Goal: Find specific page/section: Find specific page/section

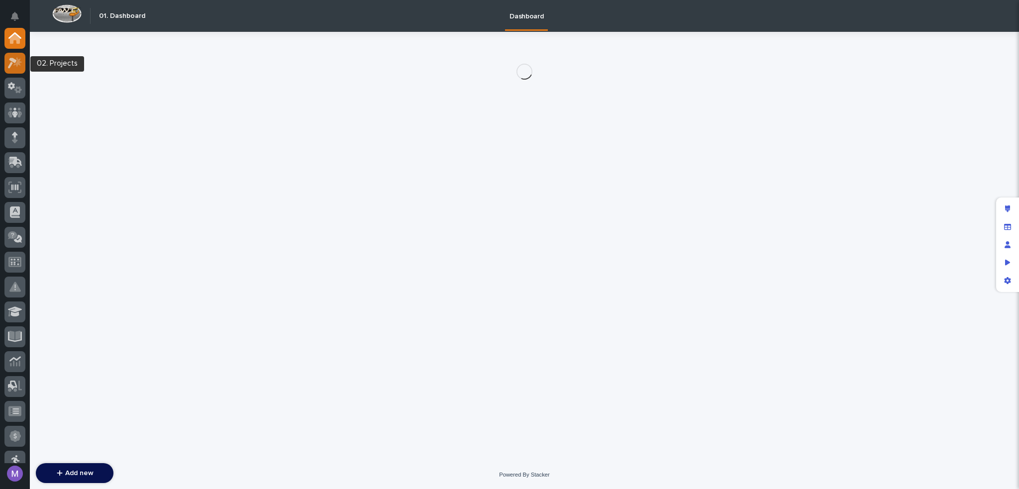
click at [16, 65] on icon at bounding box center [15, 62] width 14 height 11
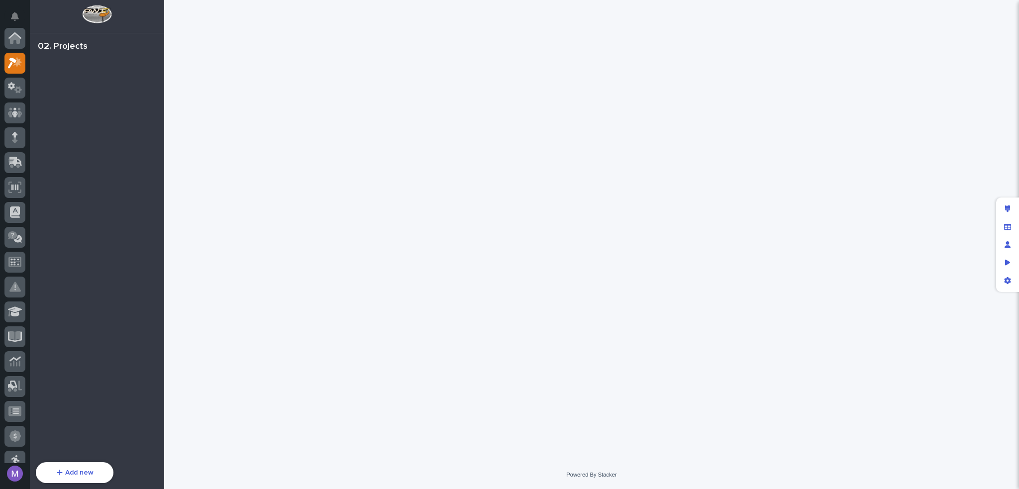
scroll to position [25, 0]
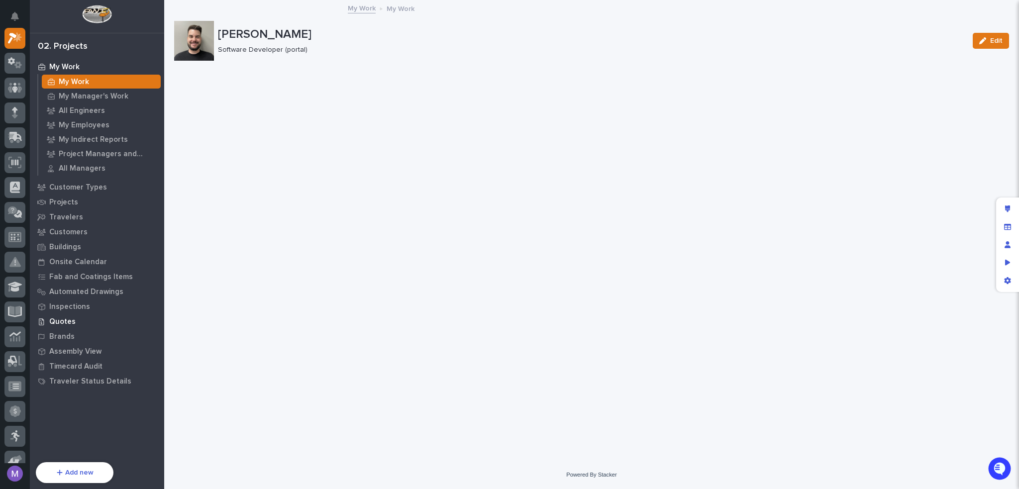
click at [70, 321] on p "Quotes" at bounding box center [62, 321] width 26 height 9
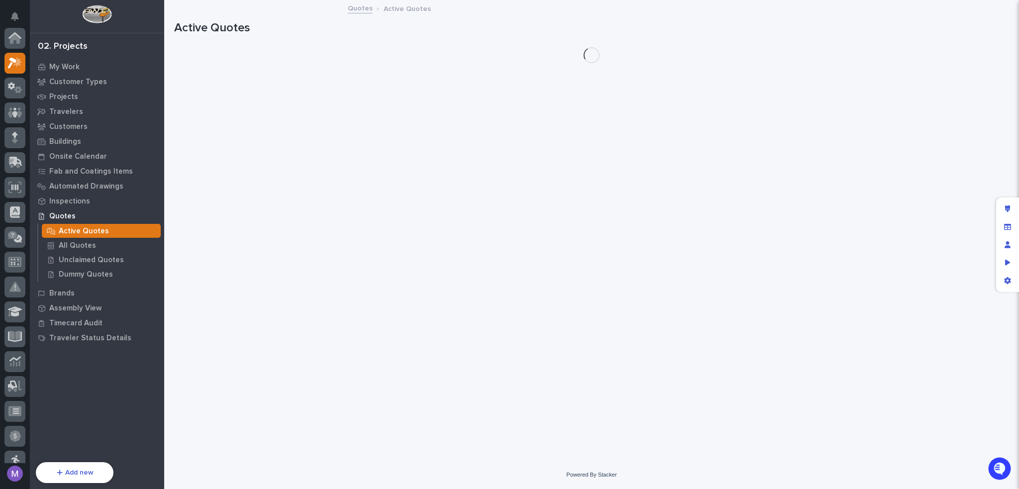
scroll to position [25, 0]
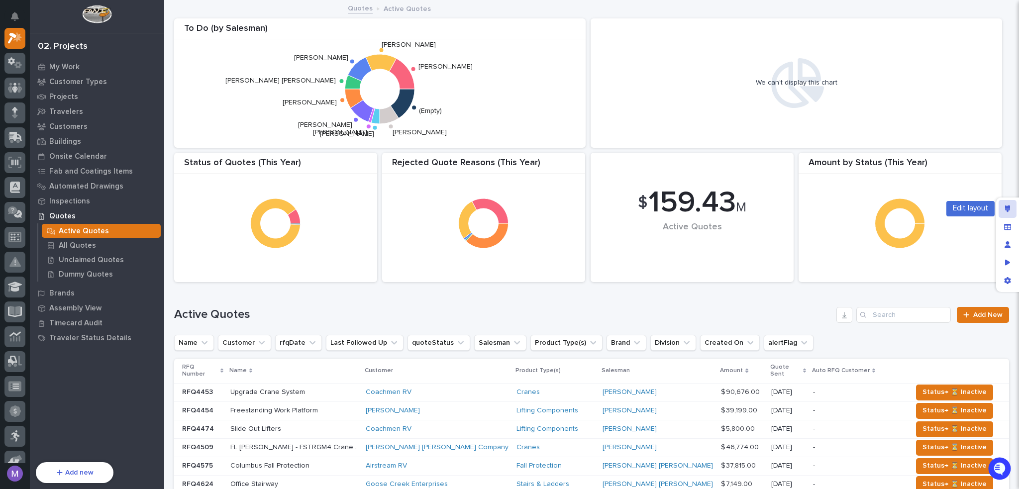
click at [1013, 207] on div "Edit layout" at bounding box center [1008, 209] width 18 height 18
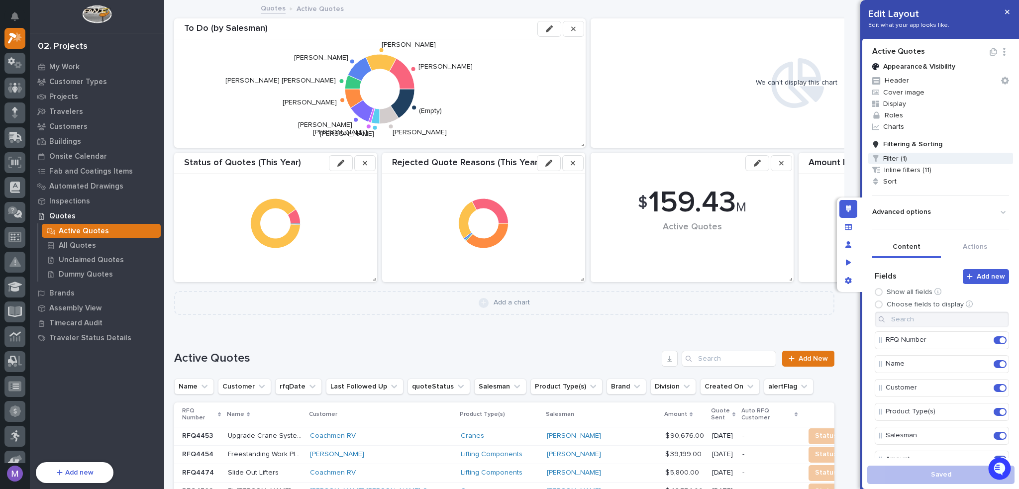
click at [916, 159] on span "Filter (1)" at bounding box center [940, 158] width 145 height 11
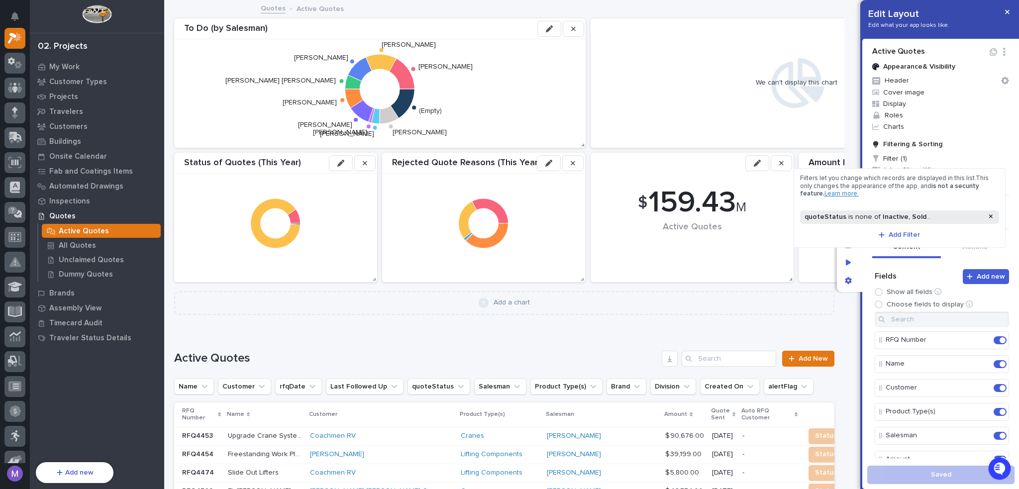
click at [943, 215] on div ", Rejected by Customer" at bounding box center [965, 217] width 77 height 8
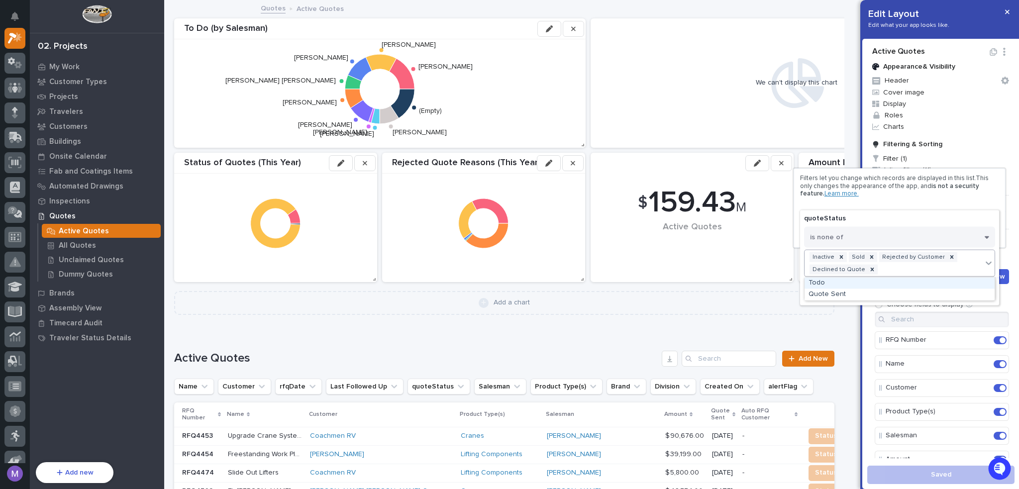
click at [922, 266] on div "Inactive Sold Rejected by Customer Declined to Quote" at bounding box center [894, 263] width 178 height 26
click at [963, 269] on div "Inactive Sold Rejected by Customer Declined to Quote" at bounding box center [894, 263] width 178 height 26
click at [916, 296] on button "Done" at bounding box center [899, 294] width 191 height 16
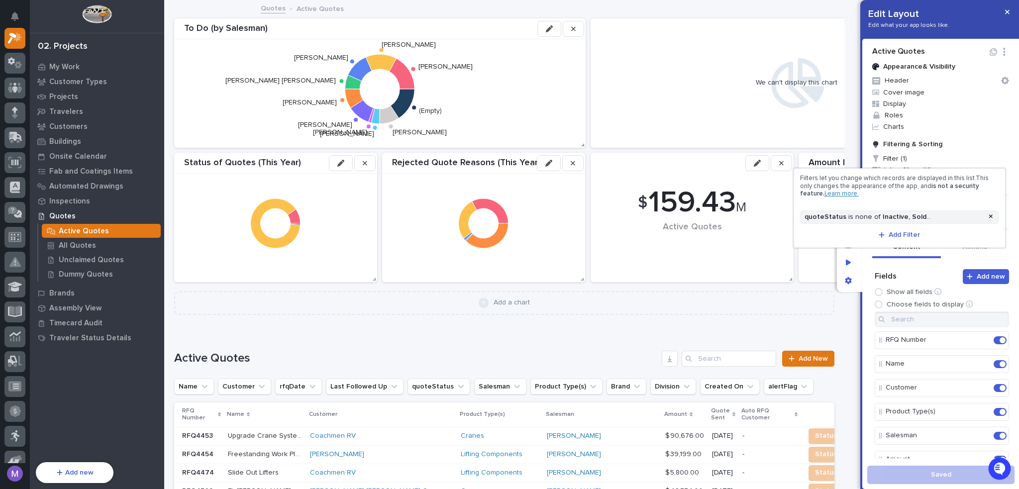
click at [867, 267] on div at bounding box center [509, 244] width 1019 height 489
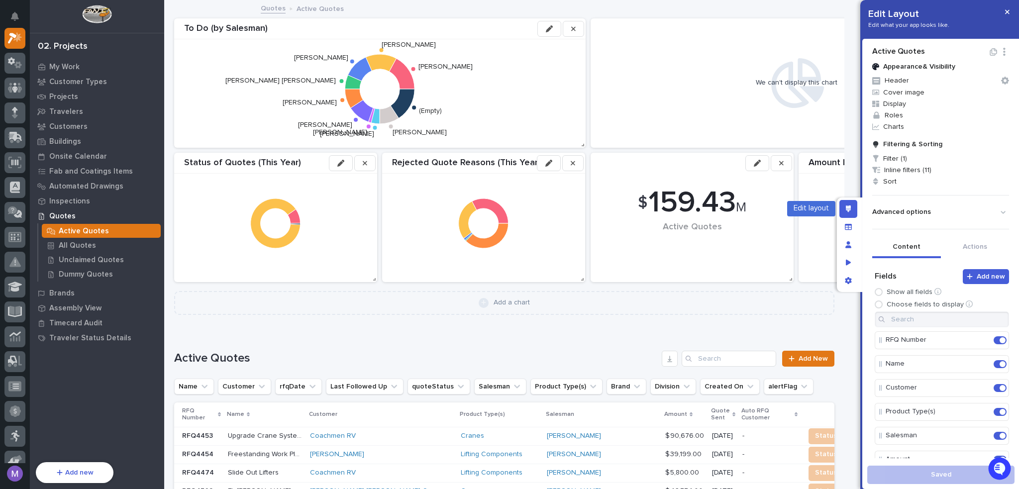
click at [851, 208] on div "Edit layout" at bounding box center [848, 209] width 18 height 18
